Goal: Navigation & Orientation: Find specific page/section

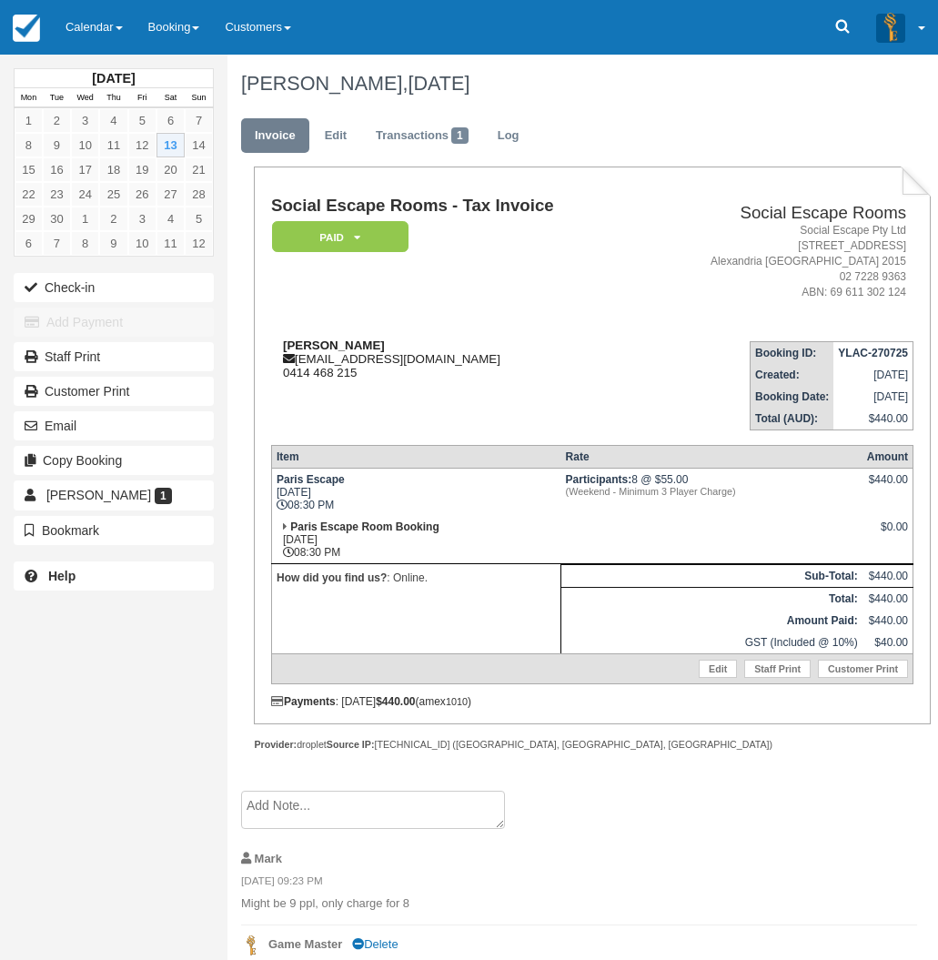
drag, startPoint x: 385, startPoint y: 347, endPoint x: 279, endPoint y: 345, distance: 106.5
click at [279, 345] on div "[PERSON_NAME] [EMAIL_ADDRESS][DOMAIN_NAME] 0414 468 215" at bounding box center [455, 359] width 369 height 41
copy strong "[PERSON_NAME]"
click at [108, 37] on link "Calendar" at bounding box center [94, 27] width 83 height 55
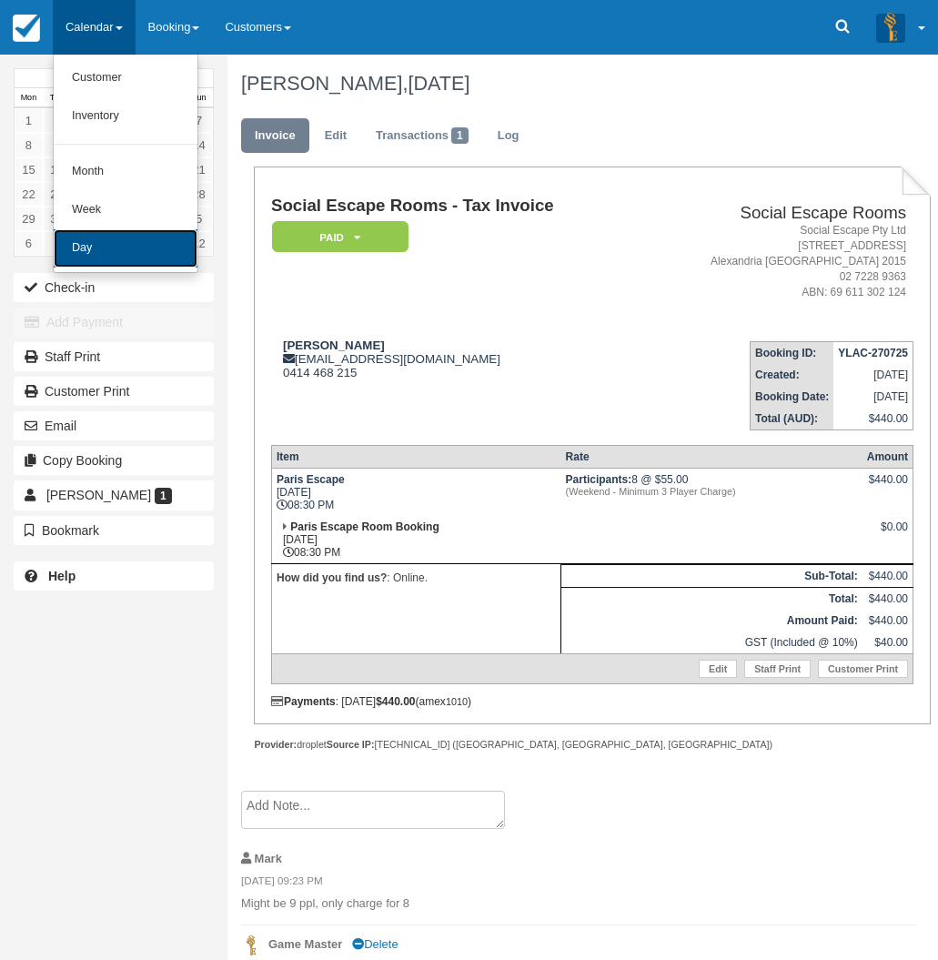
click at [117, 249] on link "Day" at bounding box center [126, 248] width 144 height 38
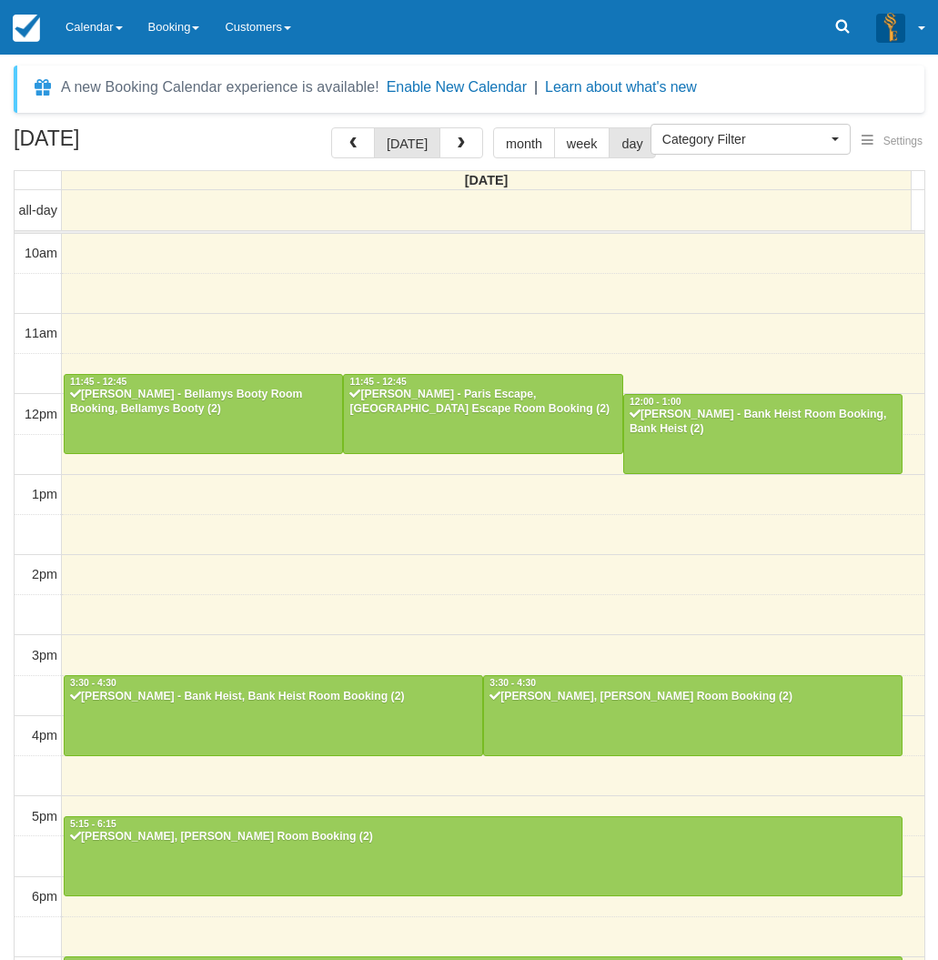
select select
